Goal: Contribute content: Contribute content

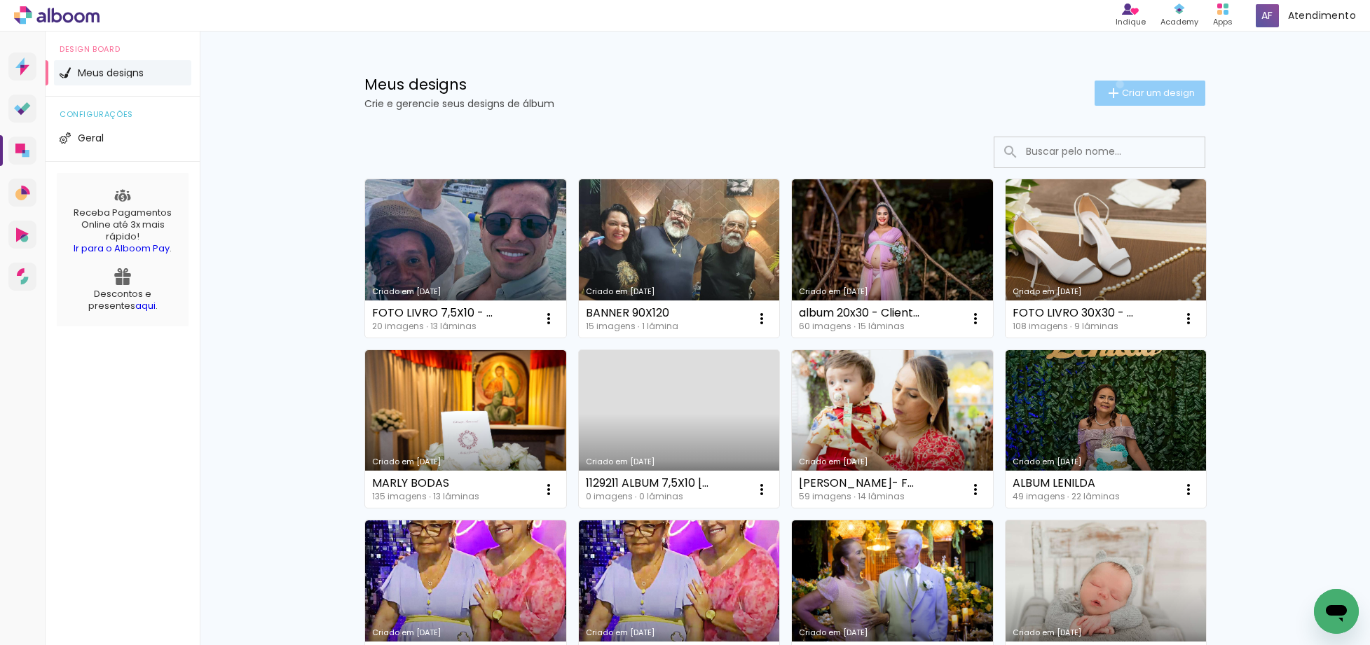
click at [1111, 85] on iron-icon at bounding box center [1113, 93] width 17 height 17
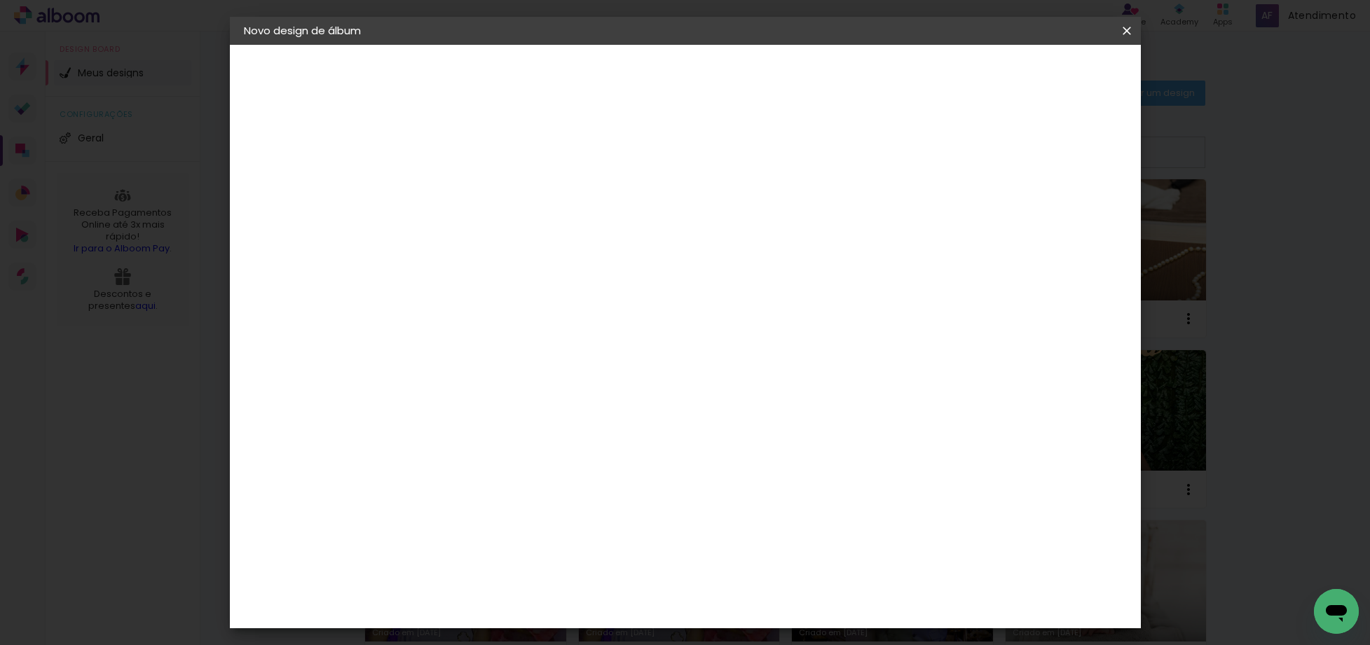
click at [473, 189] on input at bounding box center [473, 188] width 0 height 22
type input "TAINA"
type paper-input "TAINA"
click at [617, 67] on paper-button "Avançar" at bounding box center [582, 74] width 69 height 24
click at [735, 76] on div "Voltar Avançar" at bounding box center [665, 74] width 139 height 24
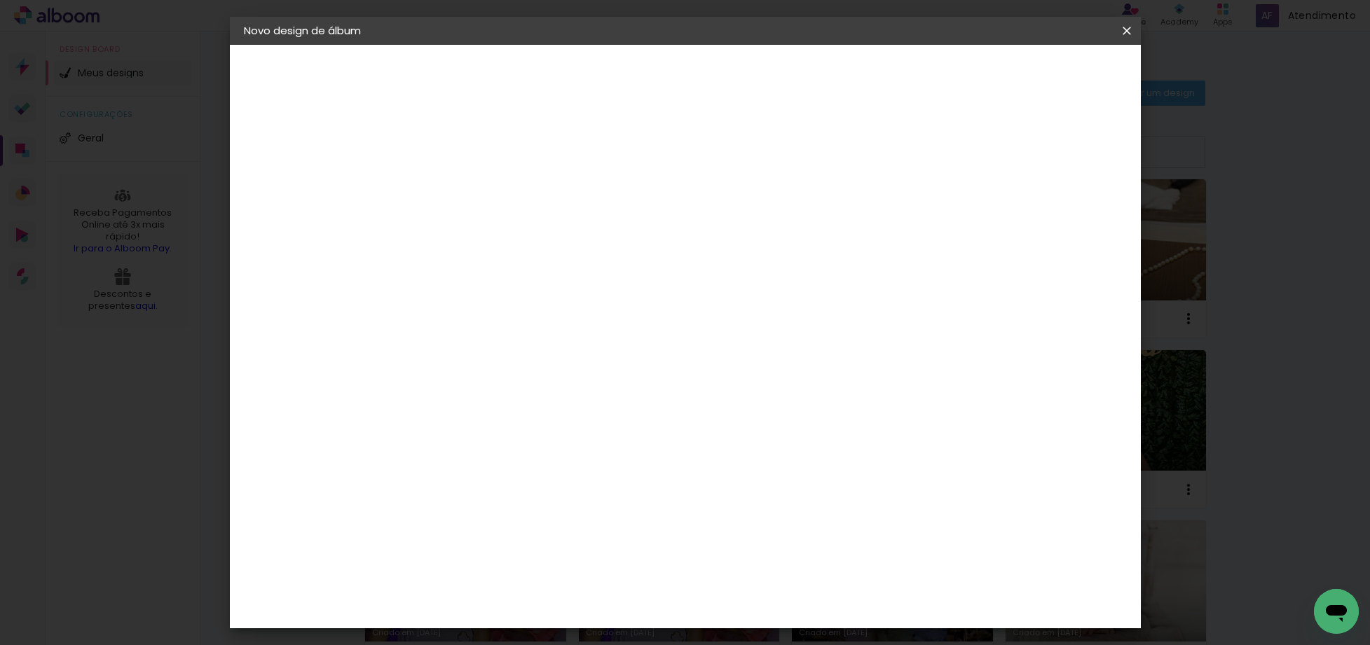
click at [735, 214] on paper-item "Tamanho Livre" at bounding box center [668, 213] width 135 height 31
click at [0, 0] on slot "Avançar" at bounding box center [0, 0] width 0 height 0
drag, startPoint x: 779, startPoint y: 584, endPoint x: 741, endPoint y: 586, distance: 37.9
click at [741, 586] on paper-input-container "60 cm" at bounding box center [770, 583] width 63 height 35
drag, startPoint x: 754, startPoint y: 582, endPoint x: 787, endPoint y: 583, distance: 32.9
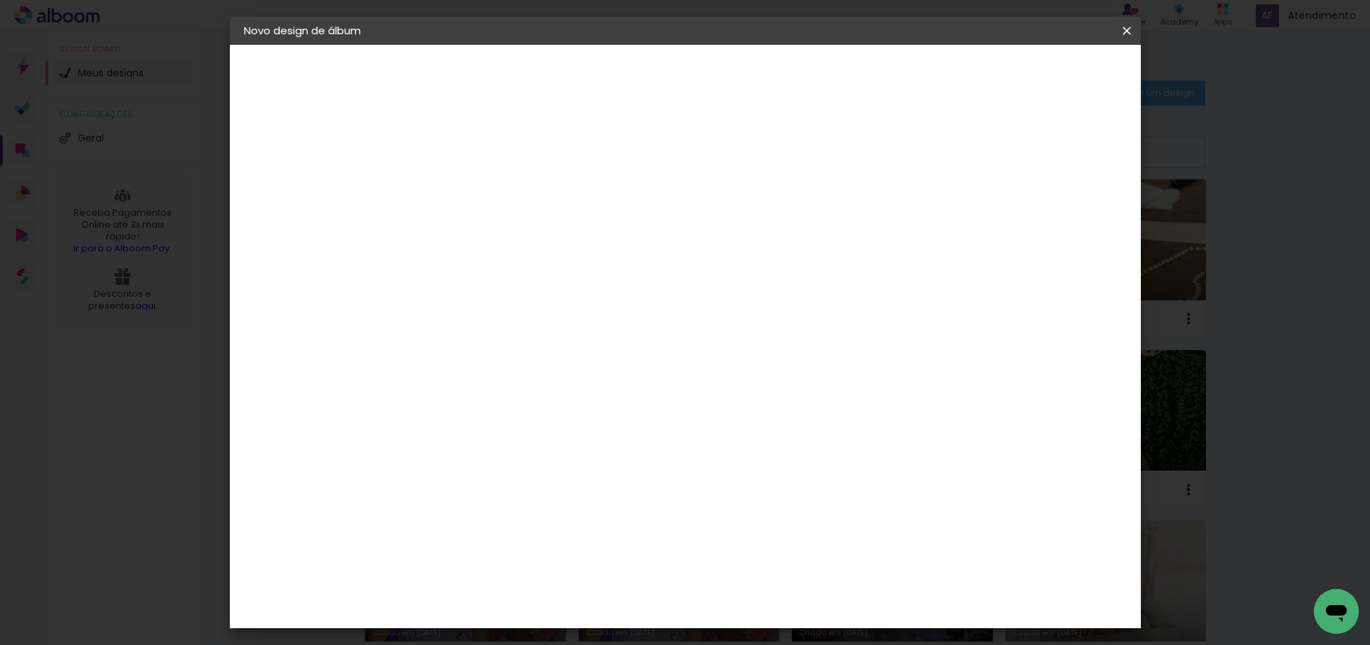
click at [787, 583] on div "60" at bounding box center [770, 583] width 53 height 21
type input "25"
type paper-input "25"
drag, startPoint x: 547, startPoint y: 463, endPoint x: 527, endPoint y: 481, distance: 26.8
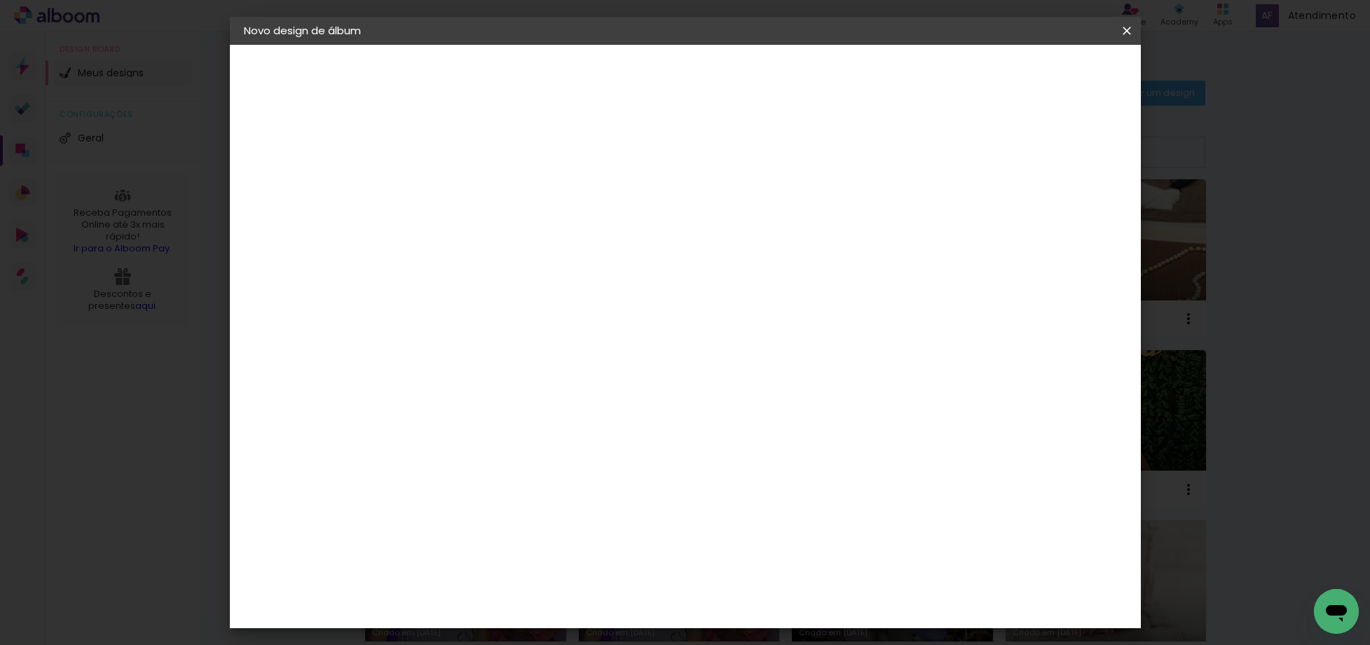
click at [517, 470] on div "30" at bounding box center [538, 468] width 53 height 21
drag, startPoint x: 530, startPoint y: 467, endPoint x: 549, endPoint y: 467, distance: 18.9
click at [549, 467] on div "30" at bounding box center [538, 468] width 53 height 21
type input "25"
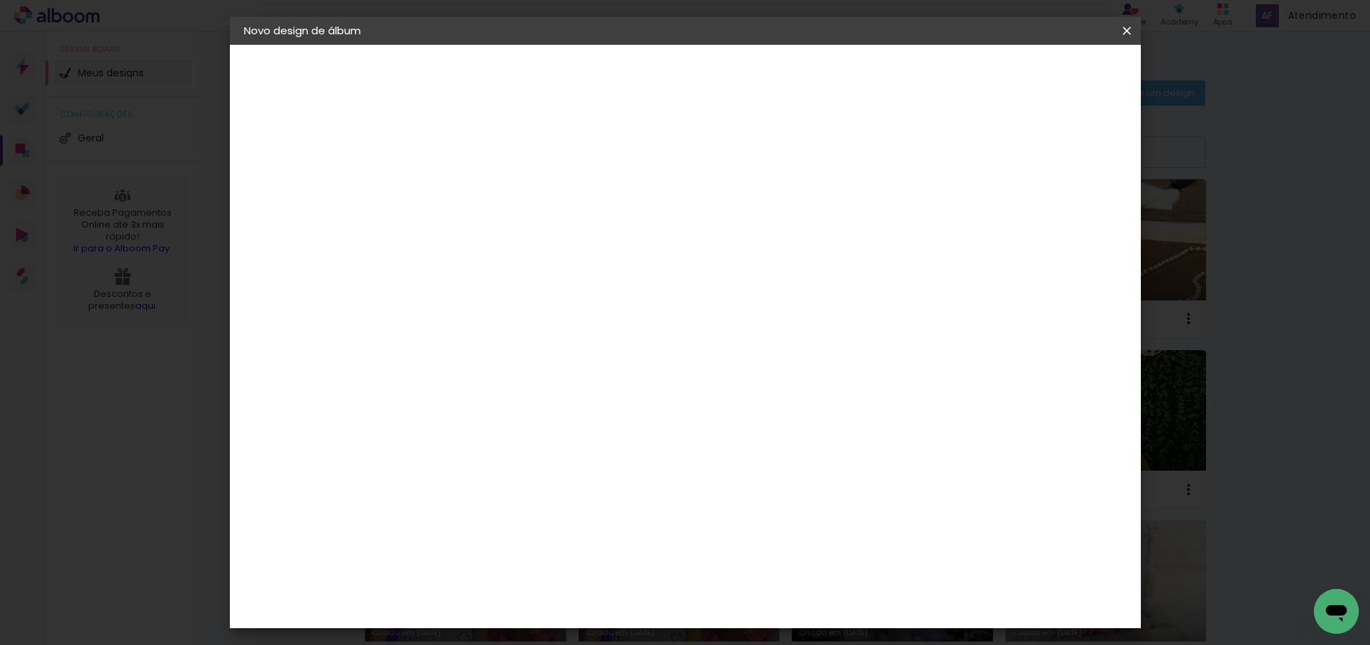
type paper-input "25"
drag, startPoint x: 776, startPoint y: 601, endPoint x: 755, endPoint y: 608, distance: 22.8
click at [755, 608] on input "25" at bounding box center [762, 605] width 36 height 21
type input "20"
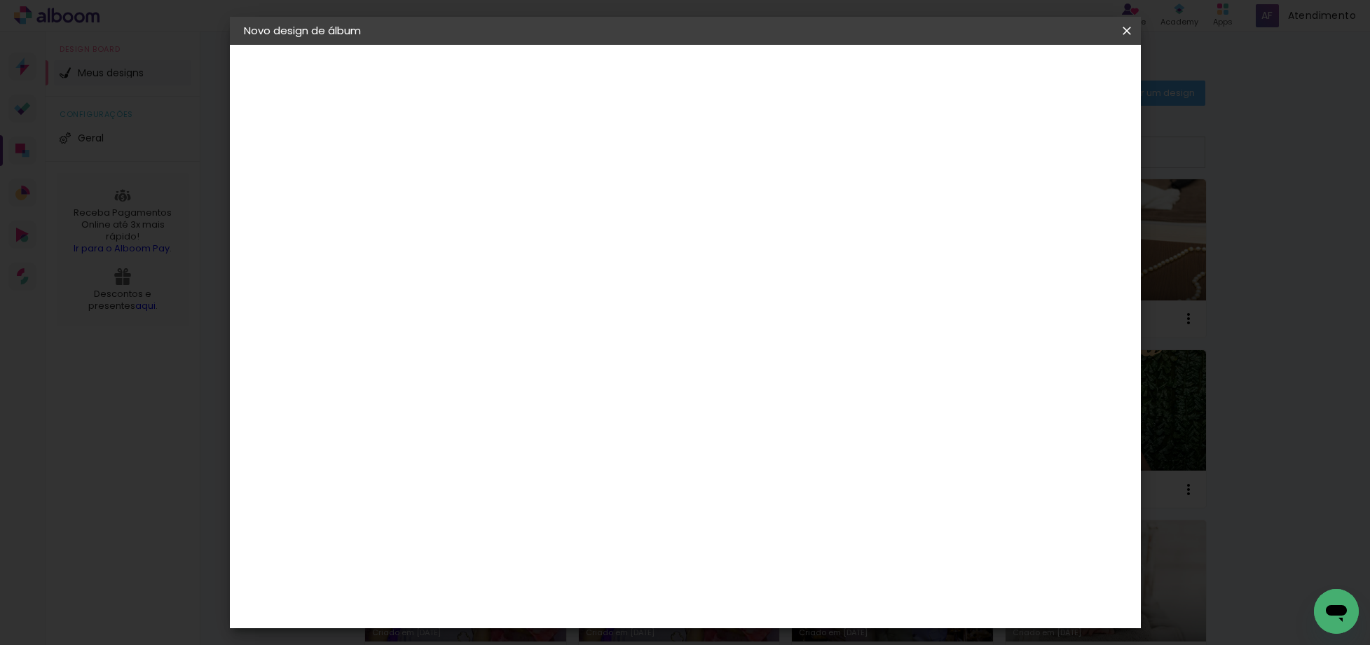
type paper-input "20"
drag, startPoint x: 552, startPoint y: 345, endPoint x: 520, endPoint y: 347, distance: 31.6
click at [520, 347] on input "25" at bounding box center [537, 348] width 36 height 21
type input "20"
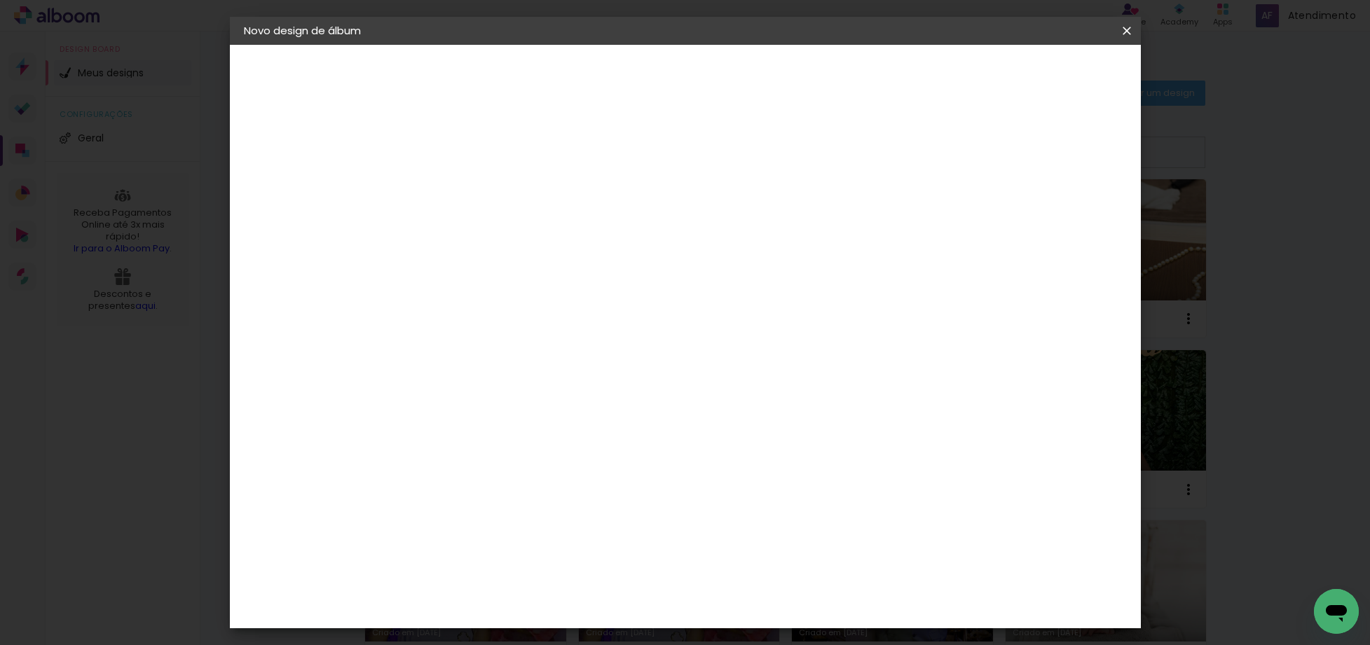
type paper-input "20"
drag, startPoint x: 769, startPoint y: 603, endPoint x: 748, endPoint y: 604, distance: 20.4
click at [748, 604] on input "20" at bounding box center [762, 605] width 36 height 21
type input "25"
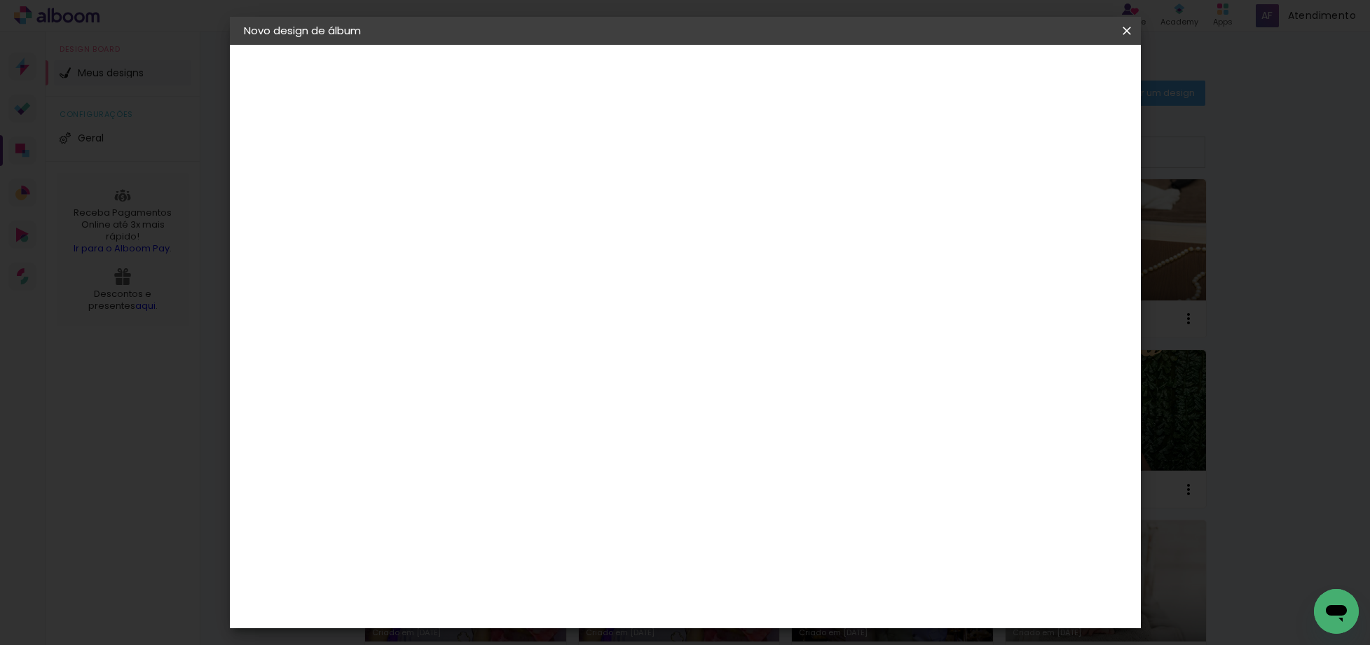
type paper-input "25"
click at [1008, 71] on span "Iniciar design" at bounding box center [977, 74] width 64 height 10
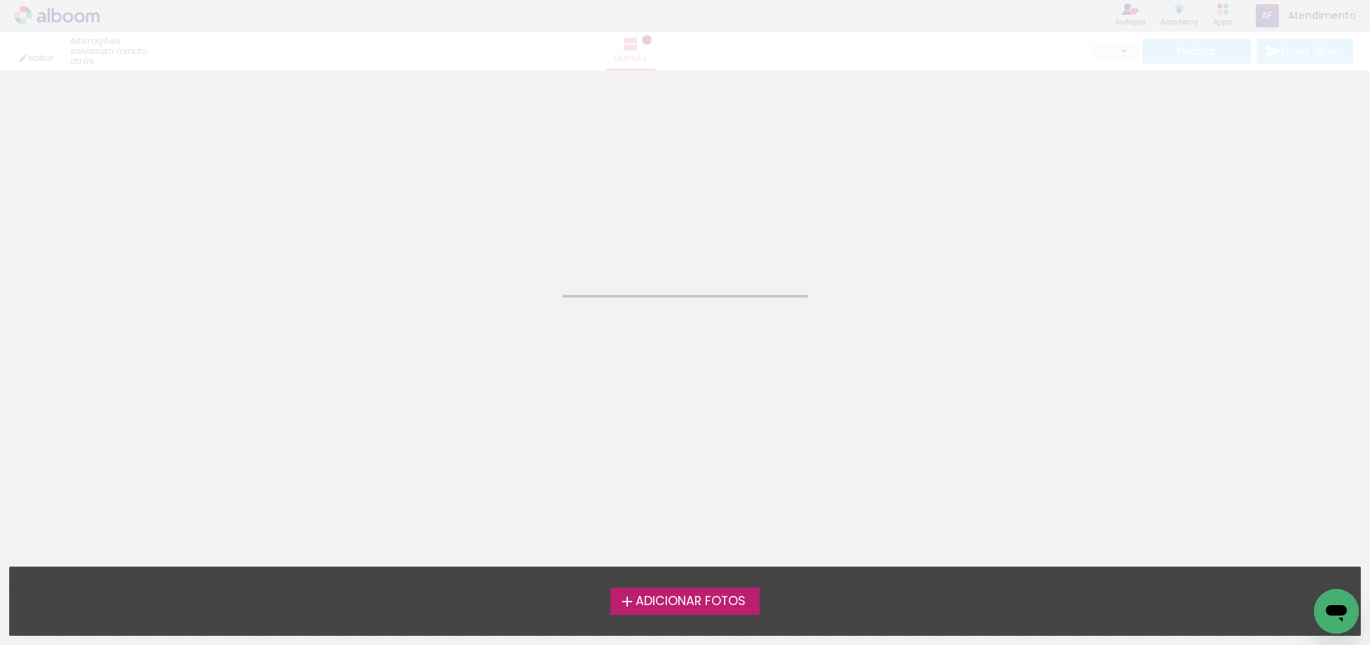
click at [709, 611] on label "Adicionar Fotos" at bounding box center [684, 601] width 149 height 27
click at [0, 0] on input "file" at bounding box center [0, 0] width 0 height 0
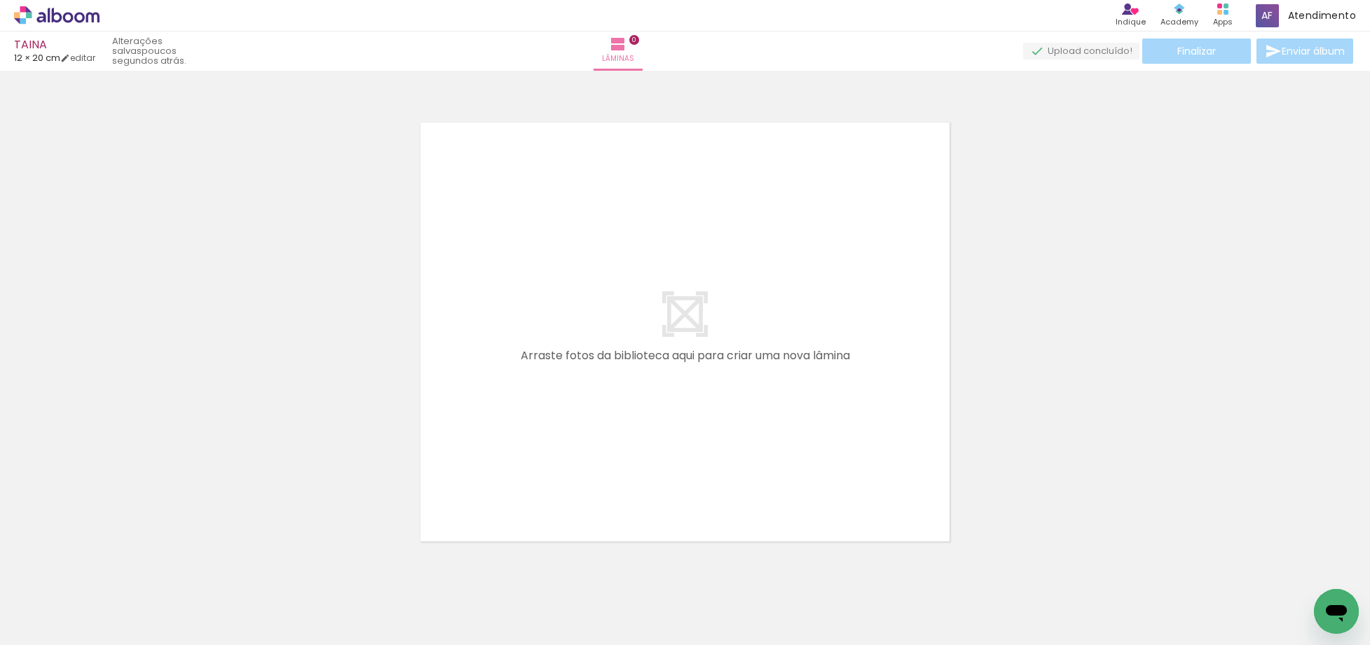
scroll to position [18, 0]
drag, startPoint x: 317, startPoint y: 578, endPoint x: 495, endPoint y: 415, distance: 241.6
click at [495, 415] on quentale-workspace at bounding box center [685, 322] width 1370 height 645
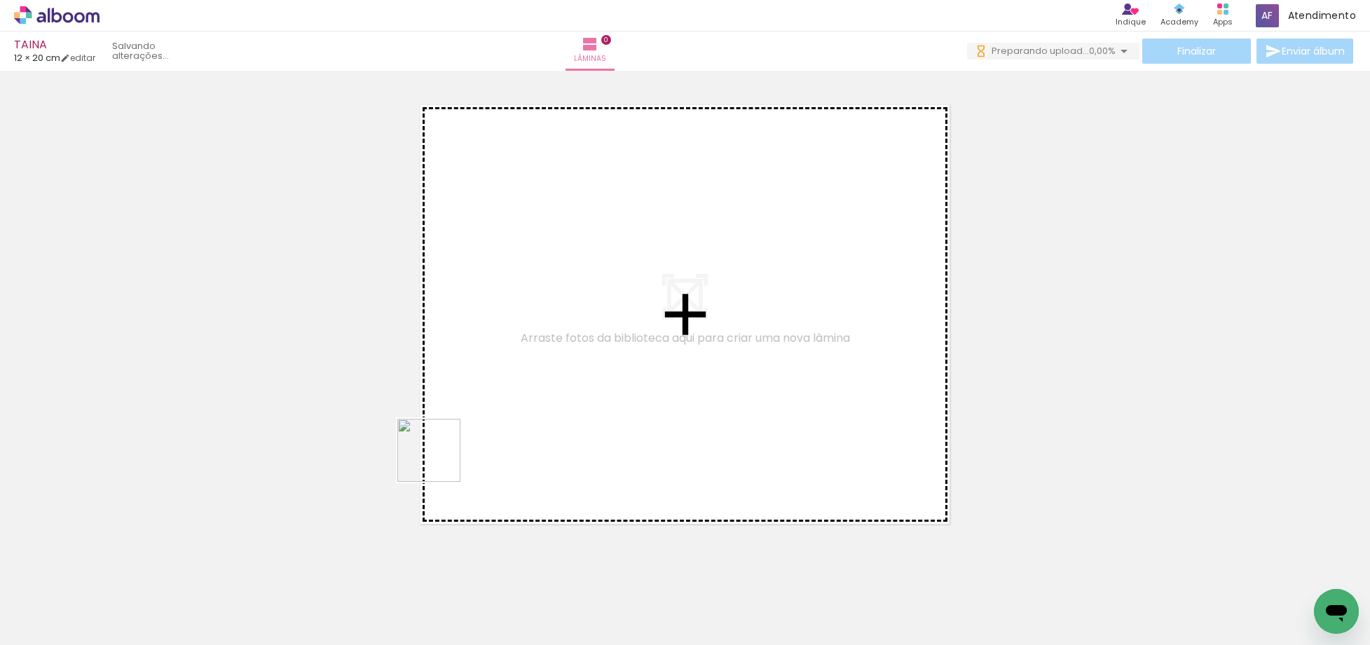
drag, startPoint x: 360, startPoint y: 530, endPoint x: 267, endPoint y: 573, distance: 101.9
click at [502, 389] on quentale-workspace at bounding box center [685, 322] width 1370 height 645
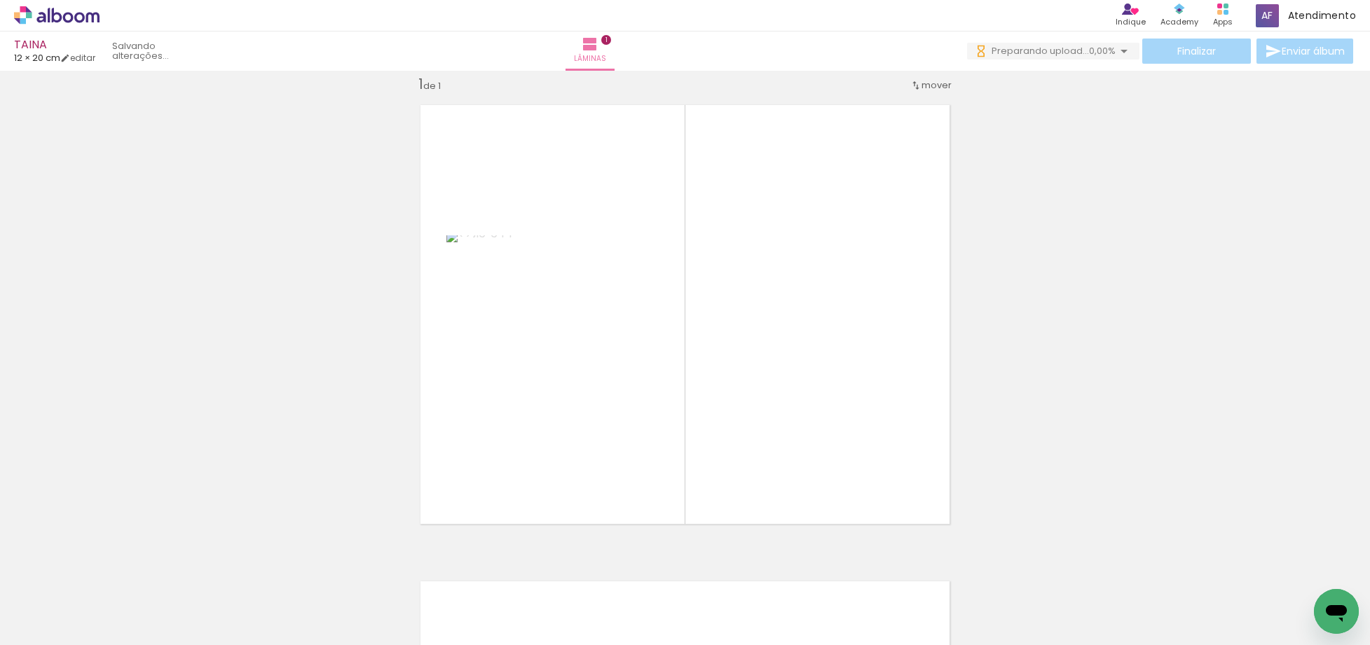
drag, startPoint x: 228, startPoint y: 586, endPoint x: 695, endPoint y: 362, distance: 517.8
click at [695, 362] on quentale-workspace at bounding box center [685, 322] width 1370 height 645
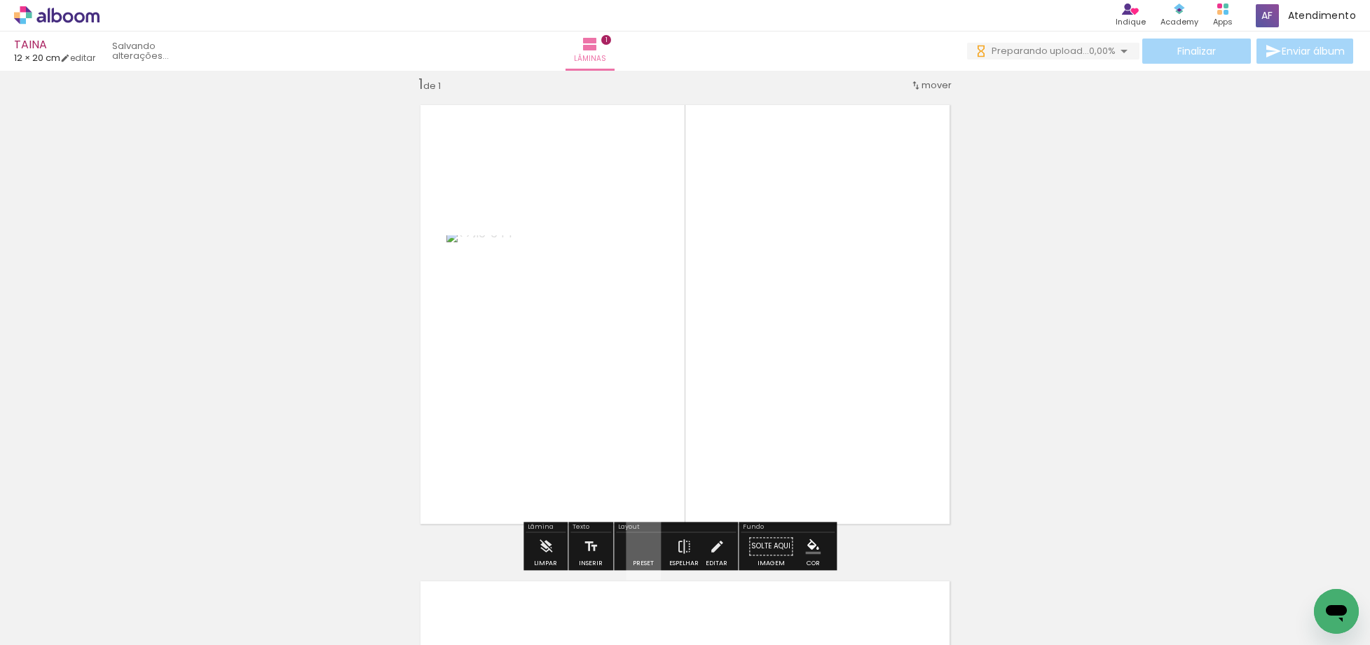
drag, startPoint x: 137, startPoint y: 603, endPoint x: 684, endPoint y: 362, distance: 597.7
click at [684, 362] on quentale-workspace at bounding box center [685, 322] width 1370 height 645
drag, startPoint x: 162, startPoint y: 587, endPoint x: 631, endPoint y: 329, distance: 535.1
click at [631, 329] on quentale-workspace at bounding box center [685, 322] width 1370 height 645
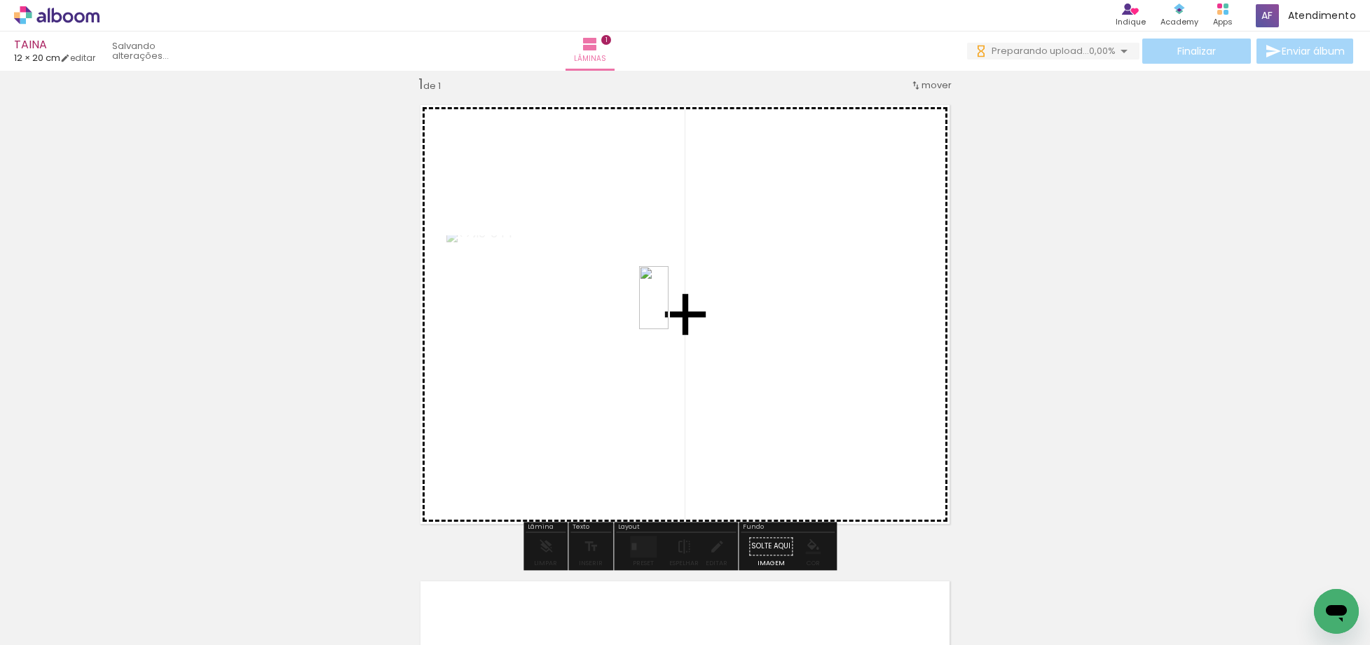
drag, startPoint x: 236, startPoint y: 577, endPoint x: 688, endPoint y: 303, distance: 528.6
click at [688, 303] on quentale-workspace at bounding box center [685, 322] width 1370 height 645
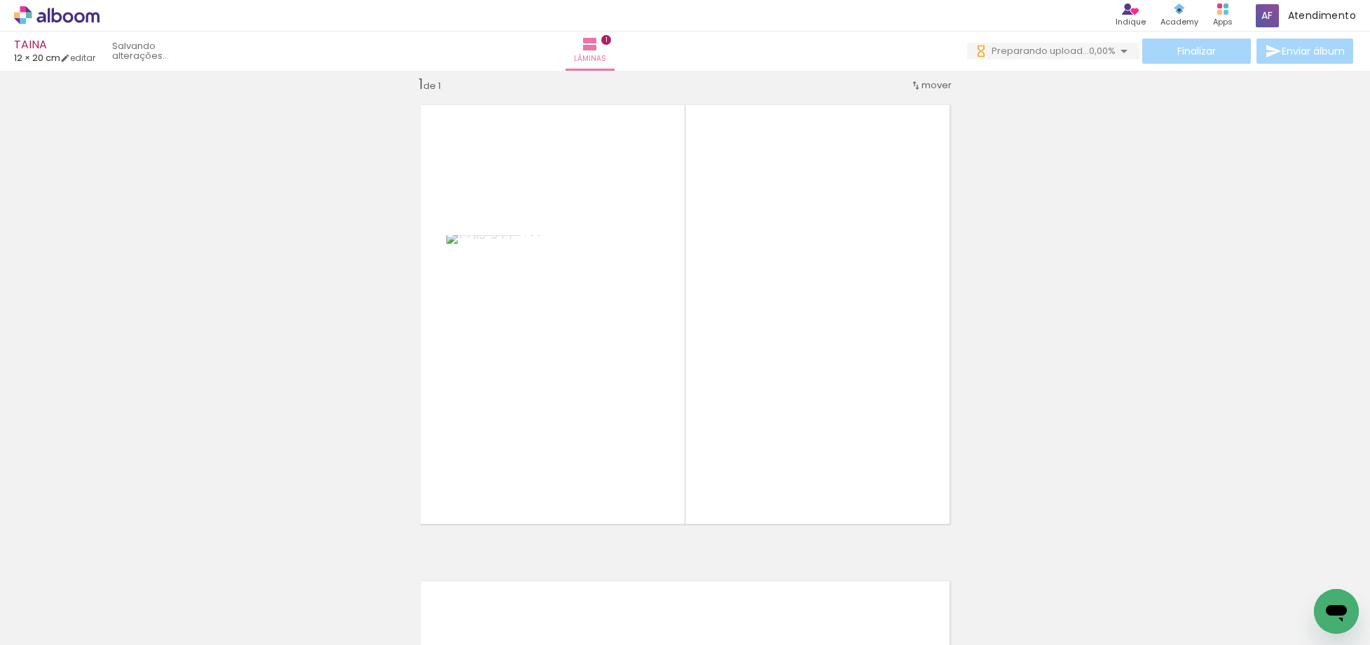
click at [29, 621] on iron-icon at bounding box center [20, 626] width 17 height 17
click at [0, 0] on input "file" at bounding box center [0, 0] width 0 height 0
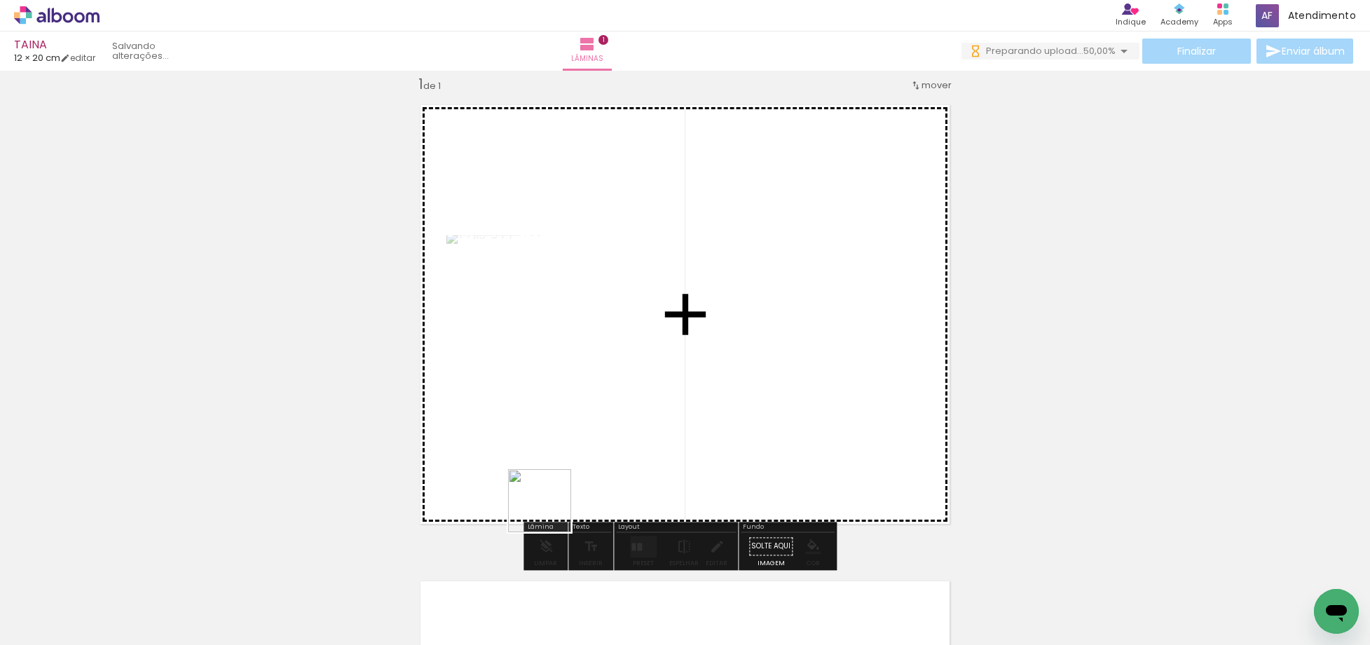
drag, startPoint x: 376, startPoint y: 611, endPoint x: 680, endPoint y: 438, distance: 350.0
click at [680, 438] on quentale-workspace at bounding box center [685, 322] width 1370 height 645
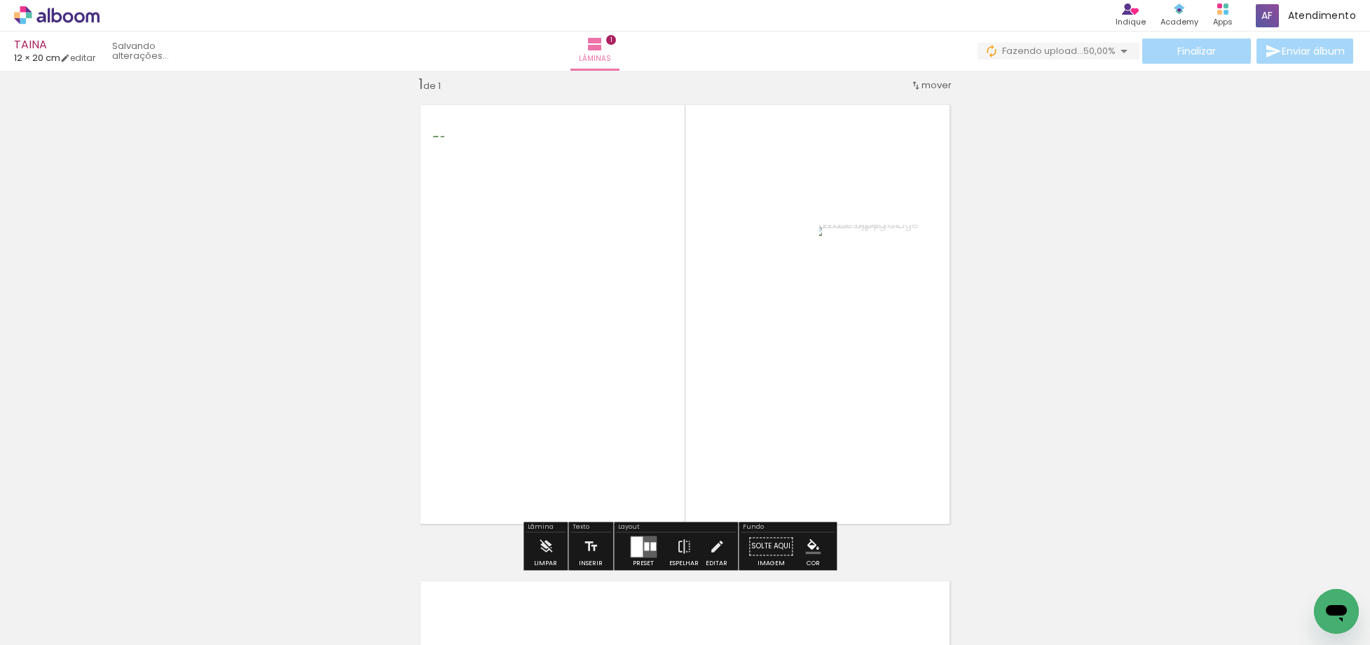
drag, startPoint x: 640, startPoint y: 545, endPoint x: 652, endPoint y: 537, distance: 14.6
click at [640, 541] on quentale-layouter at bounding box center [643, 547] width 27 height 22
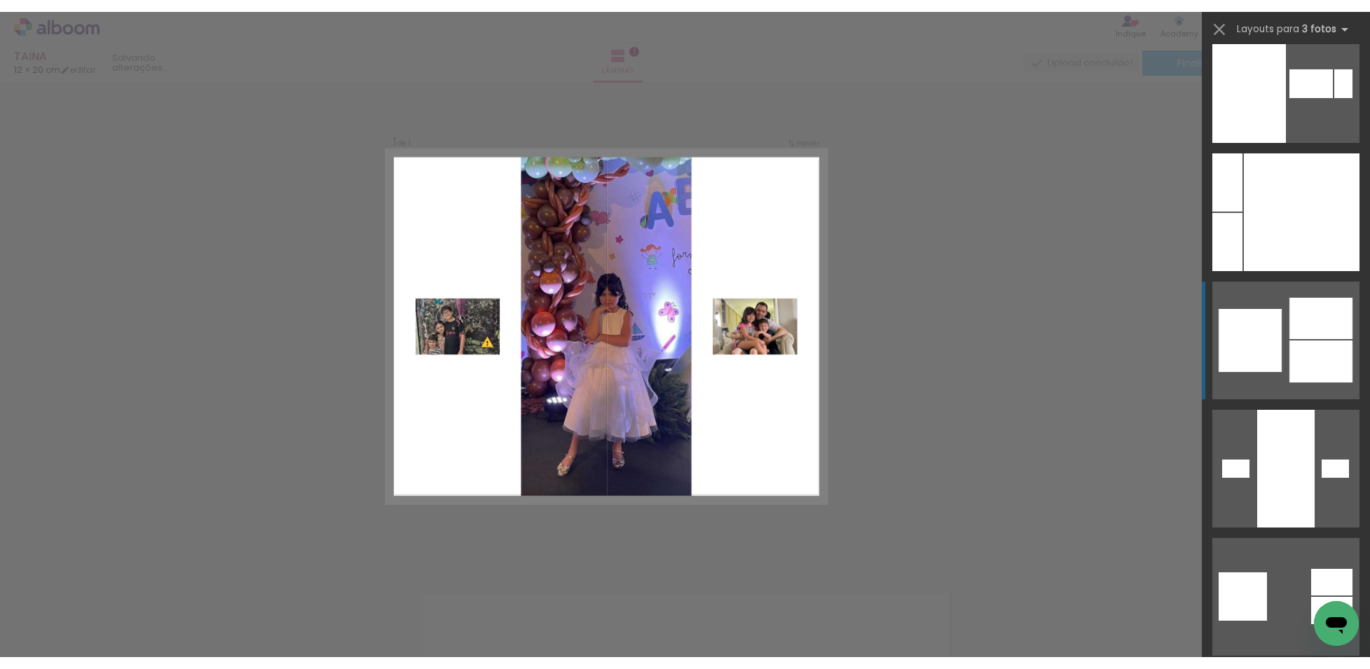
scroll to position [17608, 0]
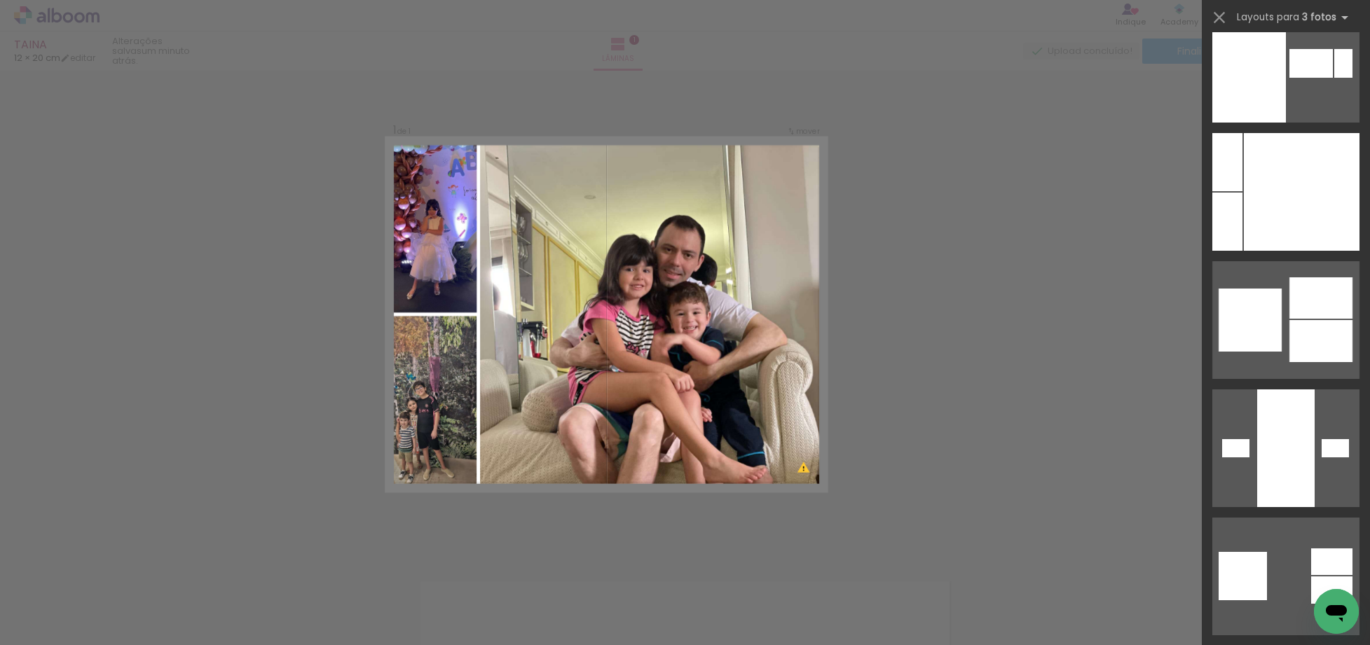
drag, startPoint x: 1297, startPoint y: 204, endPoint x: 1228, endPoint y: 202, distance: 69.4
click at [1297, 198] on div at bounding box center [1302, 192] width 116 height 118
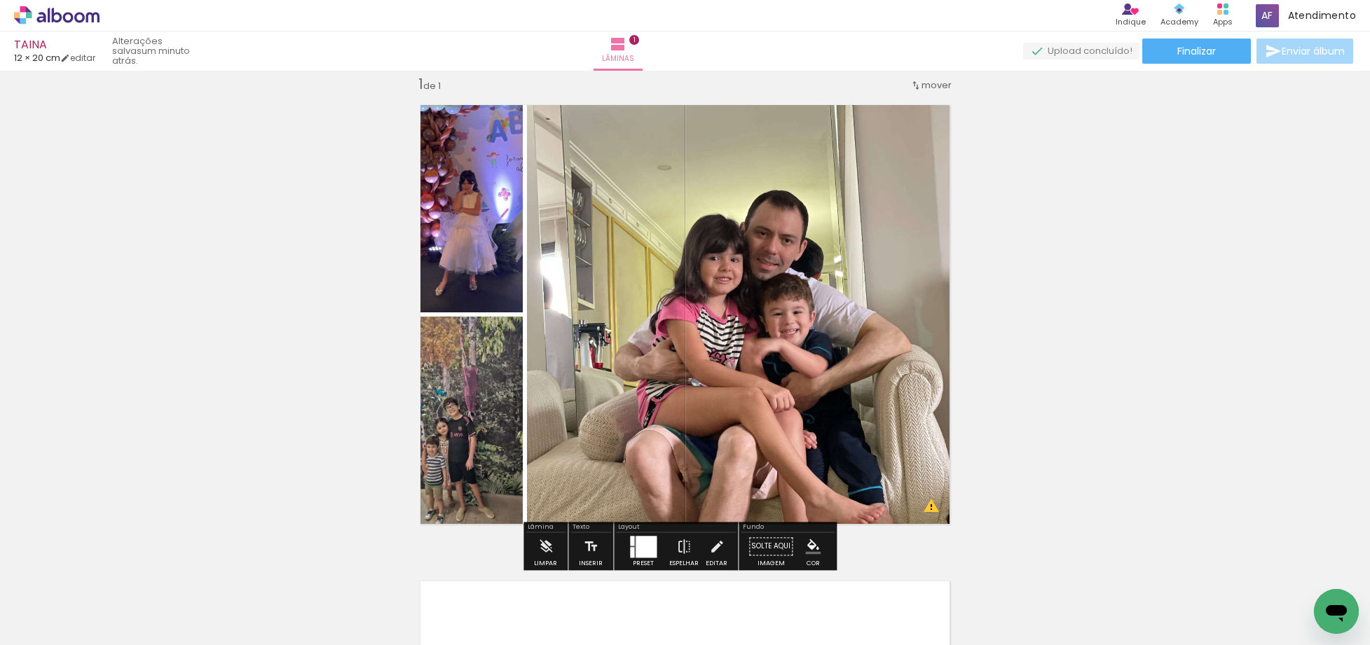
click at [919, 214] on quentale-photo at bounding box center [744, 315] width 434 height 442
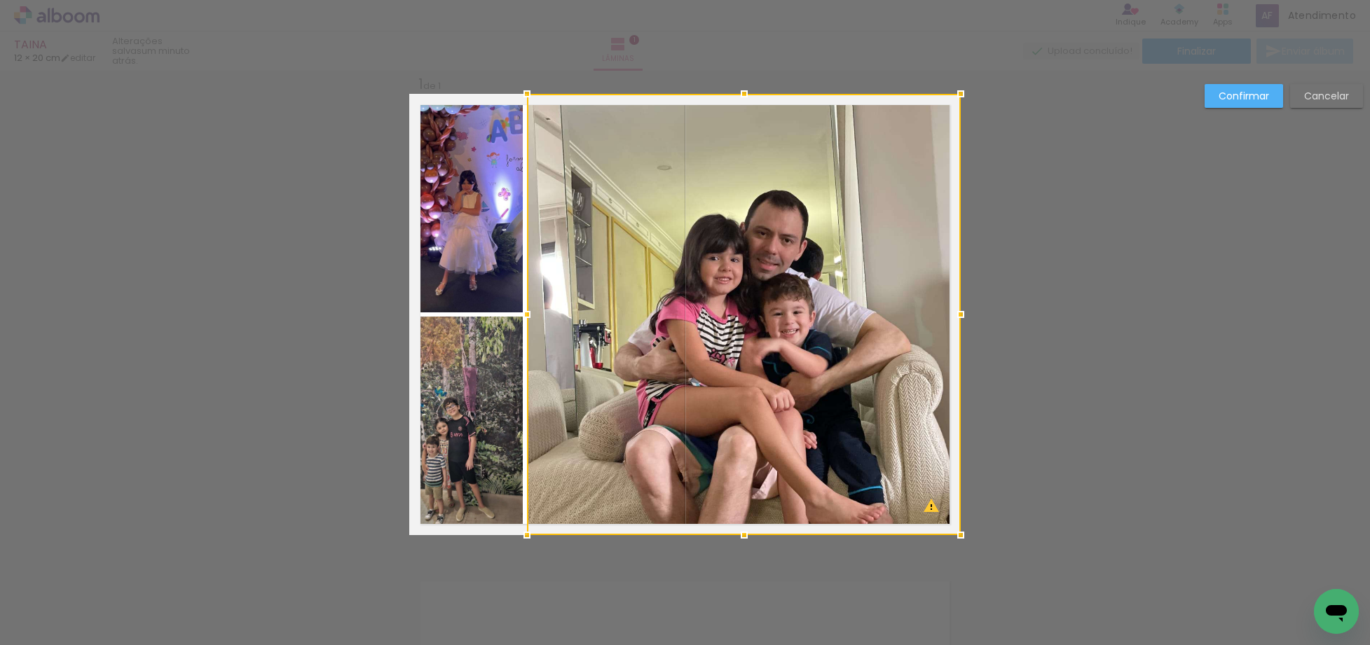
click at [481, 193] on quentale-photo at bounding box center [466, 203] width 114 height 219
drag, startPoint x: 473, startPoint y: 389, endPoint x: 474, endPoint y: 382, distance: 7.0
click at [473, 384] on div at bounding box center [685, 315] width 552 height 442
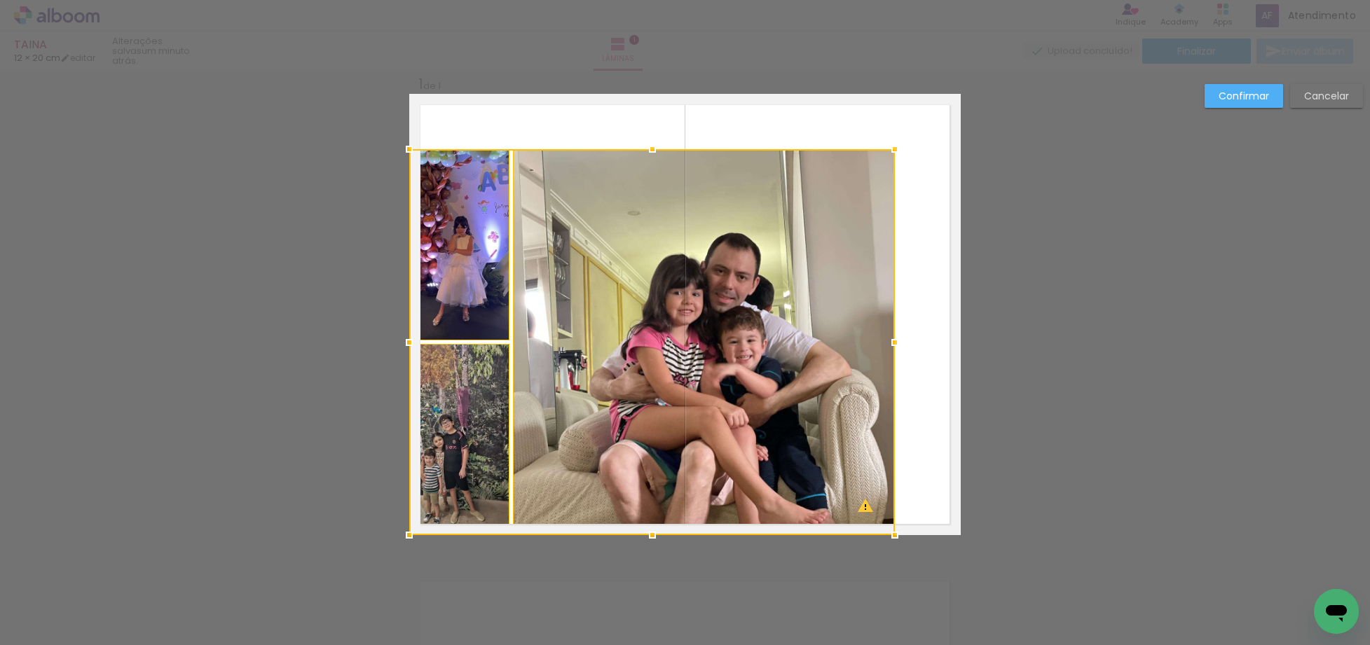
drag, startPoint x: 950, startPoint y: 99, endPoint x: 878, endPoint y: 166, distance: 98.7
click at [884, 160] on div at bounding box center [895, 149] width 28 height 28
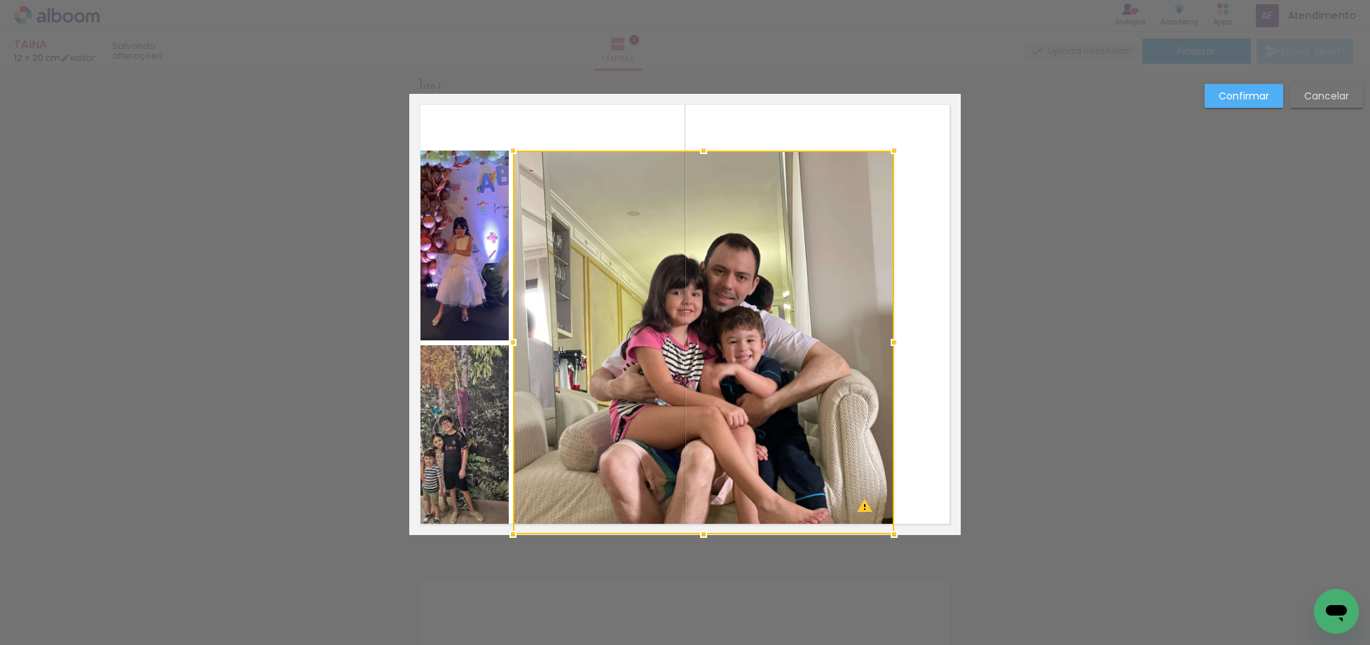
drag, startPoint x: 859, startPoint y: 191, endPoint x: 793, endPoint y: 242, distance: 84.0
click at [858, 191] on div at bounding box center [703, 343] width 381 height 384
click at [496, 242] on quentale-photo at bounding box center [459, 246] width 100 height 190
drag, startPoint x: 492, startPoint y: 397, endPoint x: 502, endPoint y: 394, distance: 10.4
click at [494, 397] on div at bounding box center [651, 343] width 485 height 384
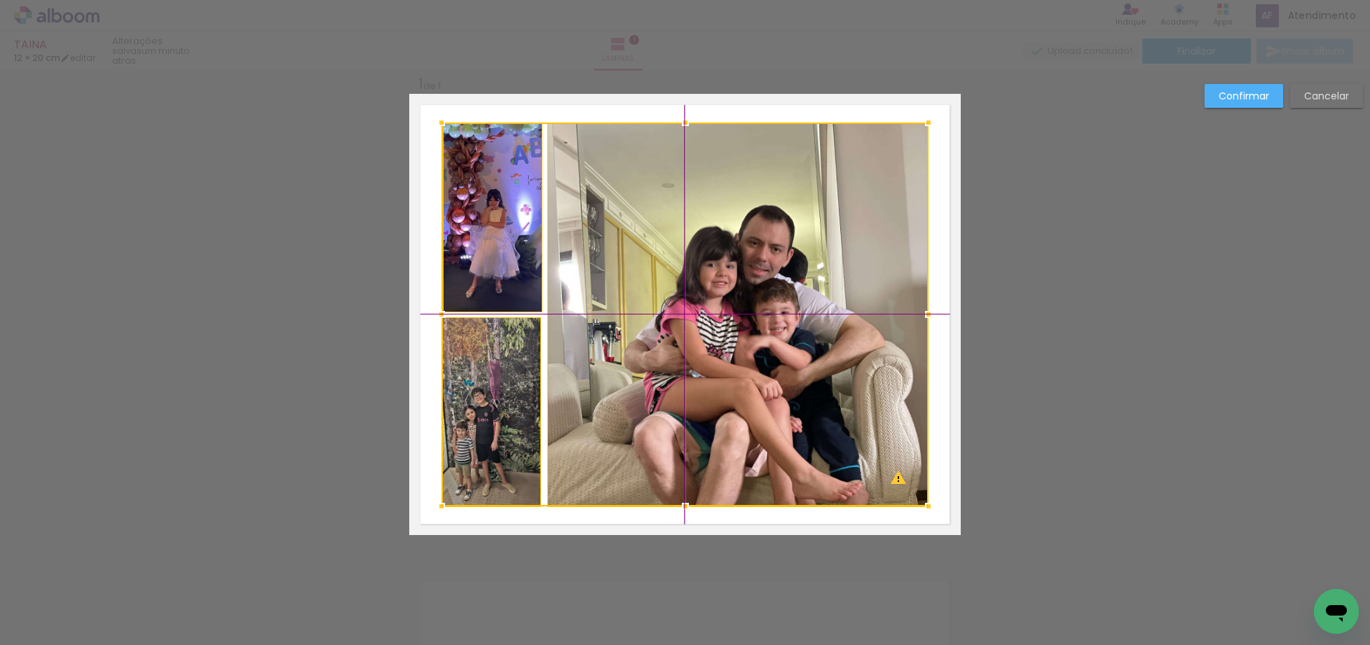
drag, startPoint x: 652, startPoint y: 355, endPoint x: 678, endPoint y: 323, distance: 40.8
click at [678, 323] on div at bounding box center [685, 315] width 487 height 384
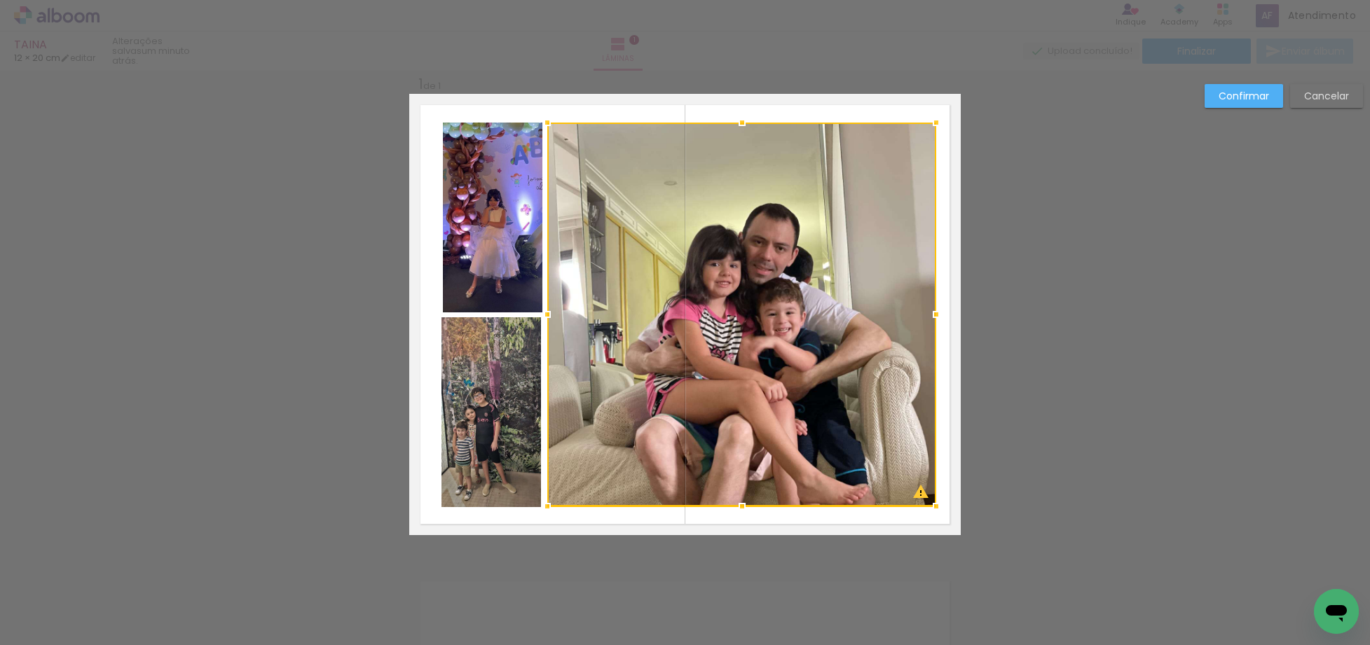
drag, startPoint x: 924, startPoint y: 505, endPoint x: 936, endPoint y: 496, distance: 14.6
click at [938, 507] on div at bounding box center [936, 507] width 28 height 28
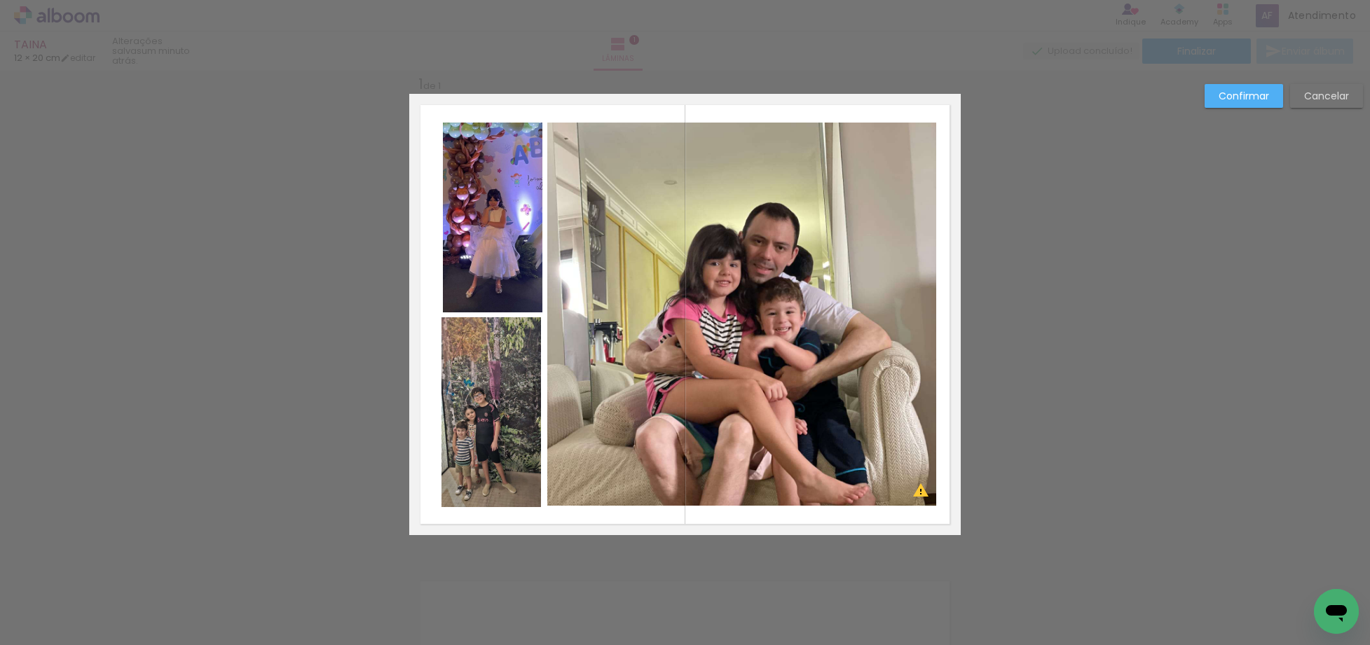
click at [0, 0] on slot "Cancelar" at bounding box center [0, 0] width 0 height 0
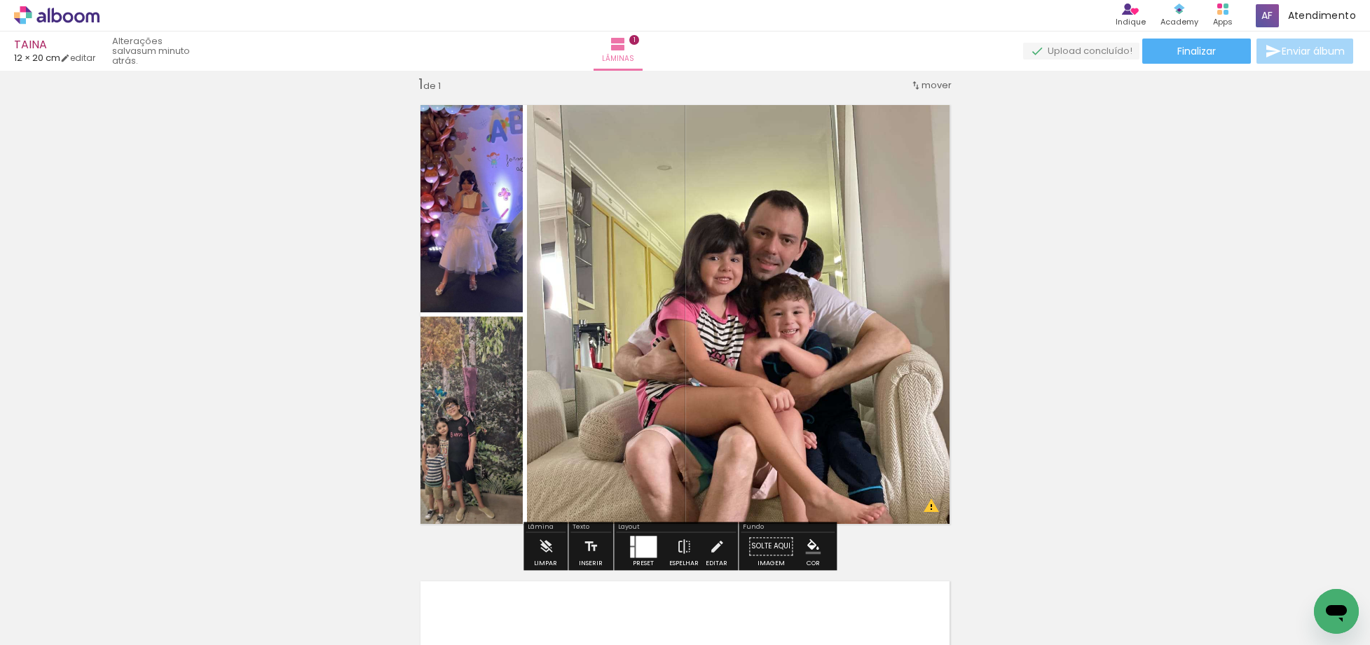
click at [807, 243] on quentale-photo at bounding box center [744, 315] width 434 height 442
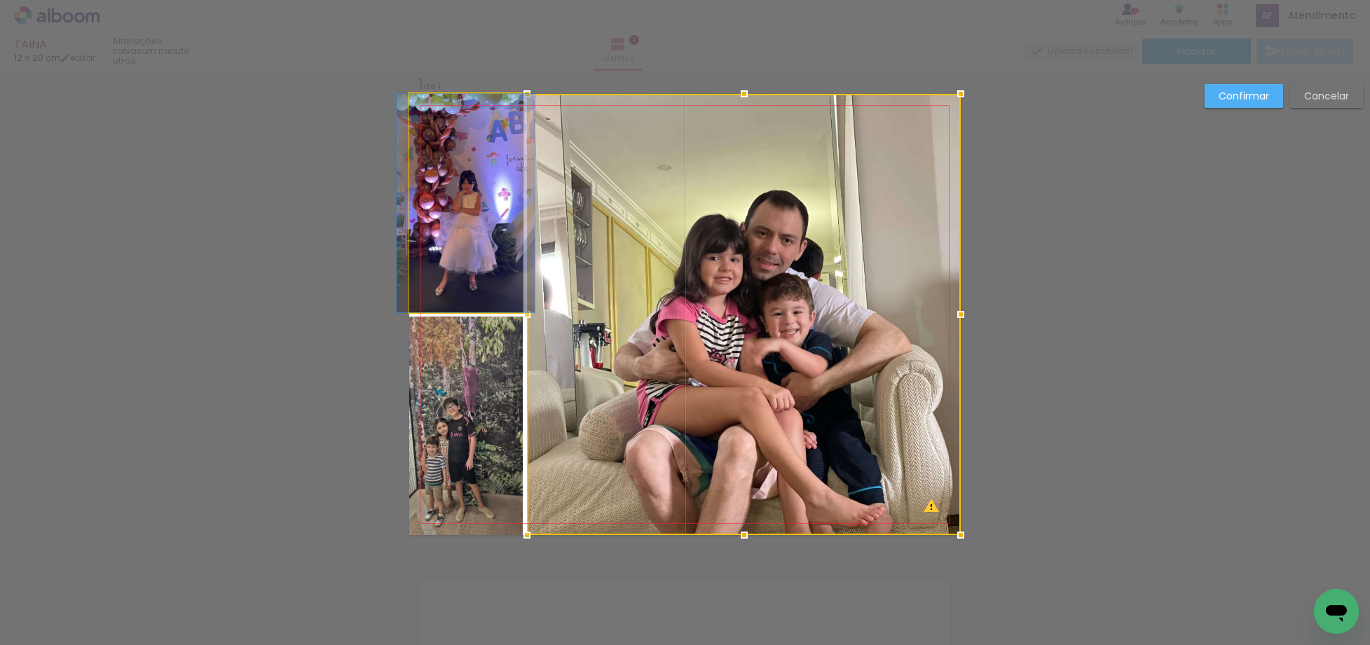
drag, startPoint x: 478, startPoint y: 209, endPoint x: 495, endPoint y: 282, distance: 74.8
click at [479, 209] on quentale-photo at bounding box center [466, 203] width 114 height 219
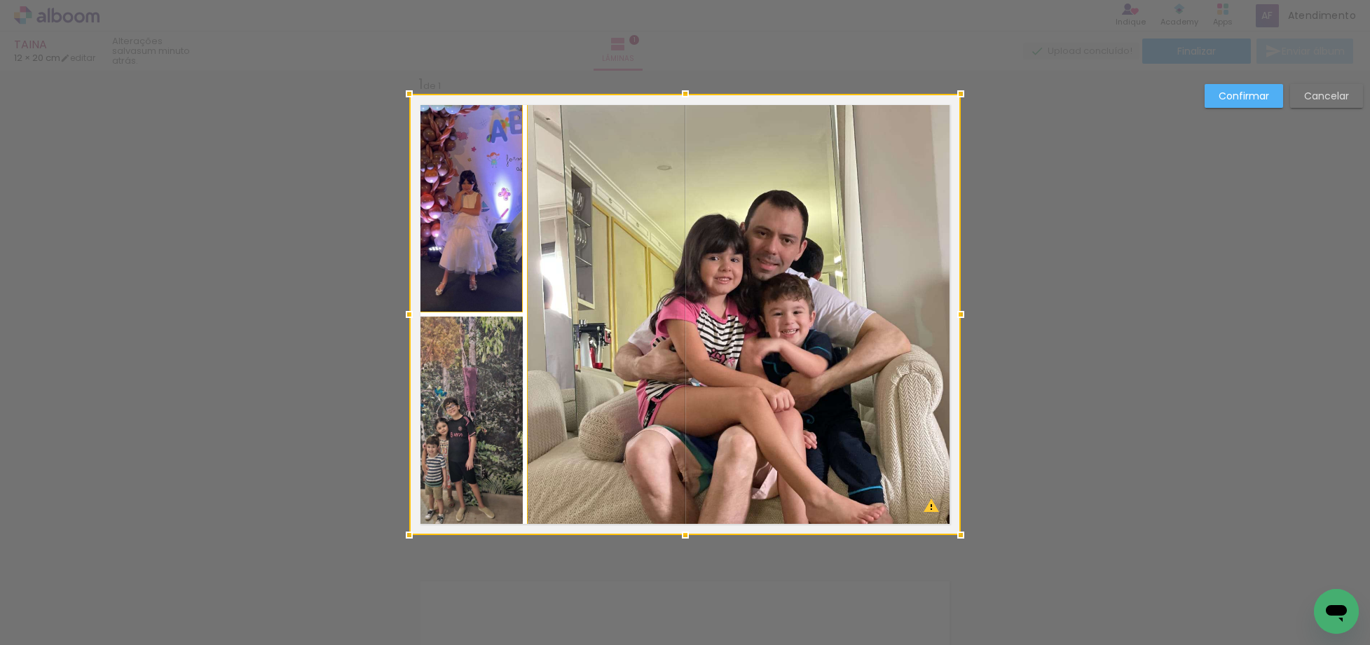
click at [491, 379] on div at bounding box center [685, 315] width 552 height 442
click at [0, 0] on slot "Cancelar" at bounding box center [0, 0] width 0 height 0
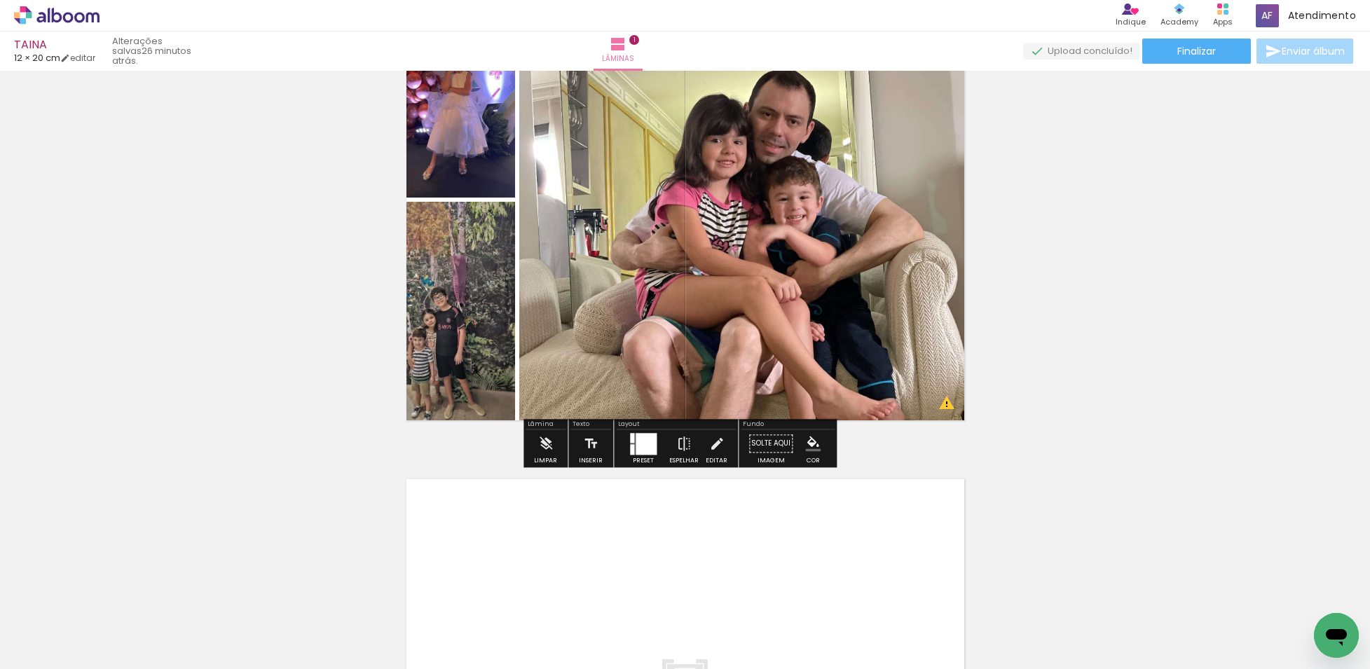
scroll to position [280, 0]
